Goal: Task Accomplishment & Management: Manage account settings

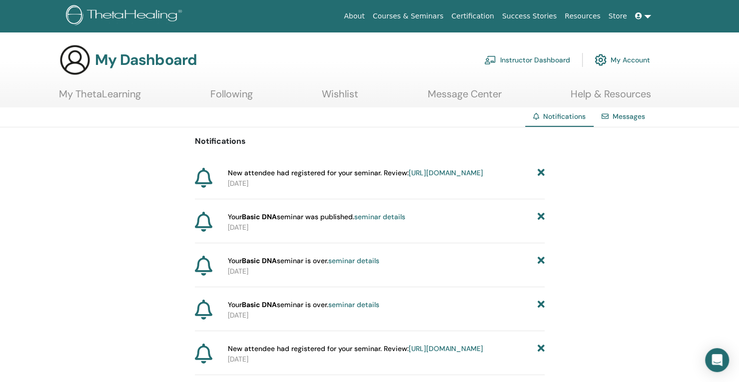
click at [409, 177] on link "https://member.thetahealing.com/instructor/seminar/378748/attendees" at bounding box center [446, 172] width 74 height 9
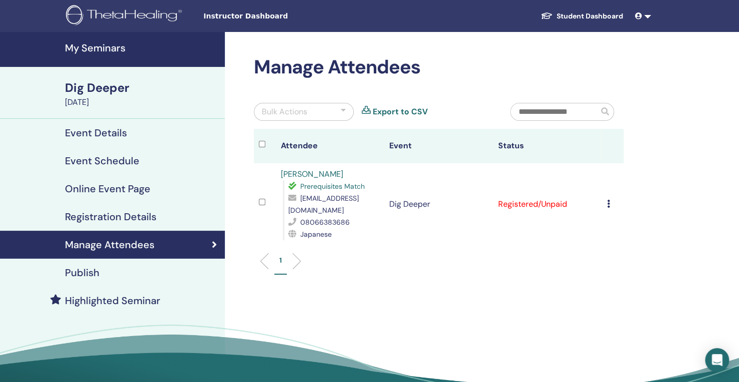
click at [610, 206] on div "Cancel Registration Do not auto-certify Mark as Paid Mark as Unpaid Mark as Abs…" at bounding box center [613, 204] width 12 height 12
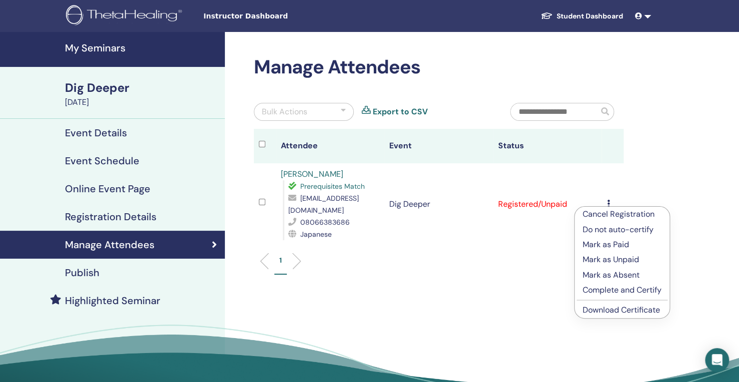
click at [610, 247] on p "Mark as Paid" at bounding box center [622, 245] width 79 height 12
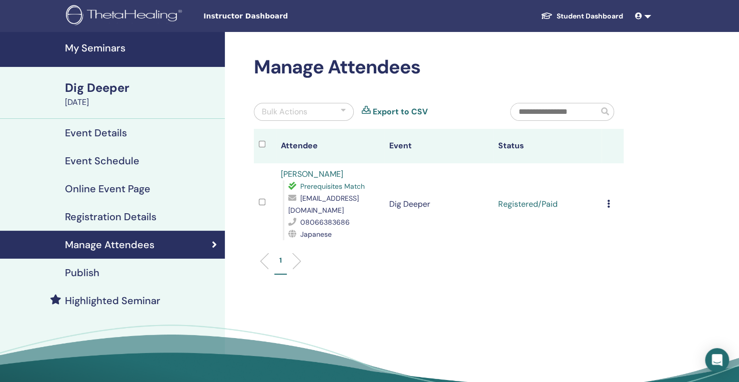
click at [113, 136] on h4 "Event Details" at bounding box center [96, 133] width 62 height 12
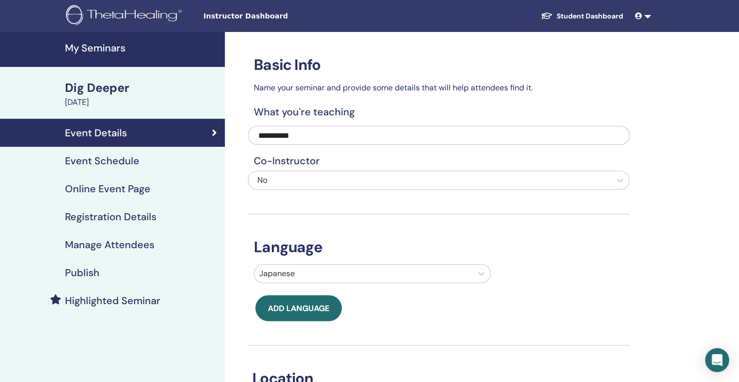
click at [167, 8] on img at bounding box center [125, 16] width 119 height 22
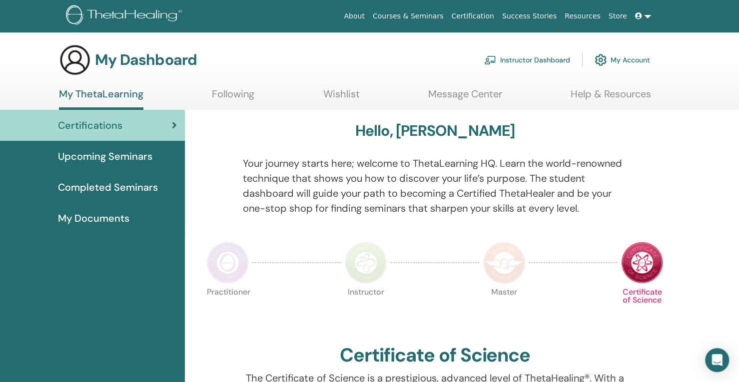
click at [558, 58] on link "Instructor Dashboard" at bounding box center [527, 60] width 86 height 22
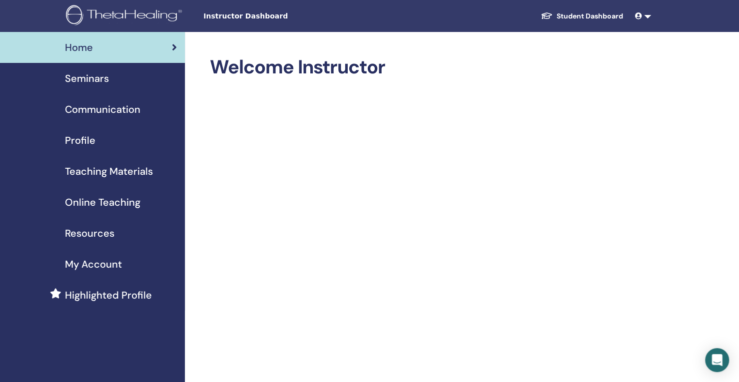
click at [126, 79] on div "Seminars" at bounding box center [92, 78] width 169 height 15
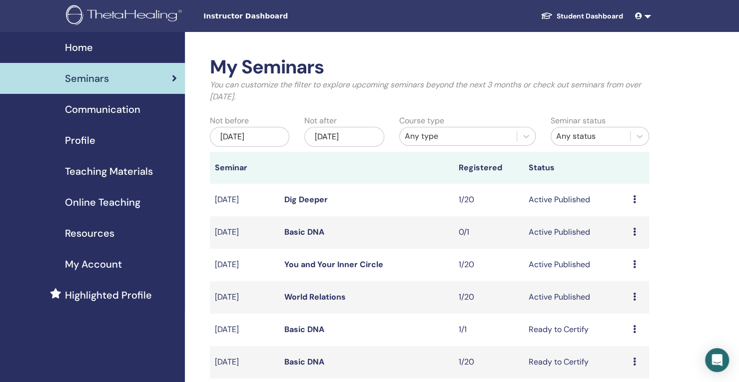
click at [635, 295] on icon at bounding box center [634, 297] width 3 height 8
click at [623, 331] on link "Attendees" at bounding box center [629, 333] width 38 height 10
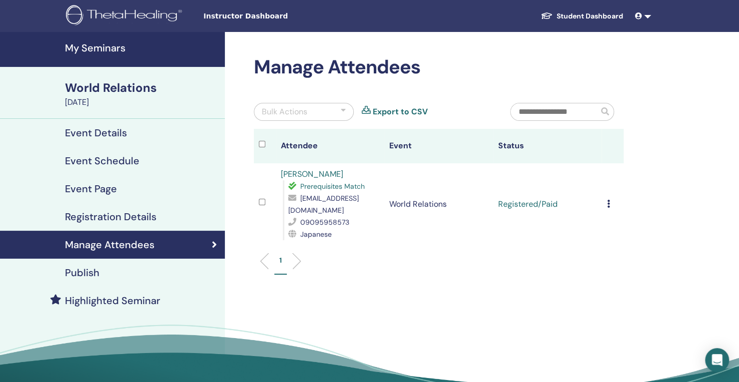
click at [144, 269] on div "Publish" at bounding box center [112, 273] width 209 height 12
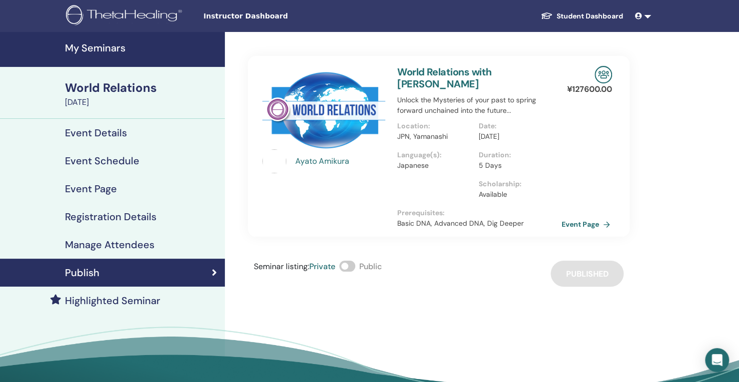
click at [584, 219] on link "Event Page" at bounding box center [588, 224] width 52 height 15
